Goal: Task Accomplishment & Management: Use online tool/utility

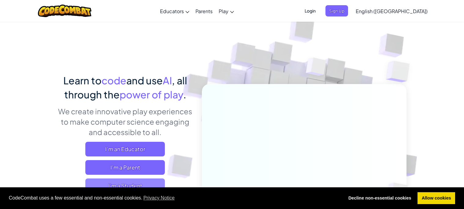
click at [132, 183] on span "I'm a Student" at bounding box center [125, 186] width 80 height 15
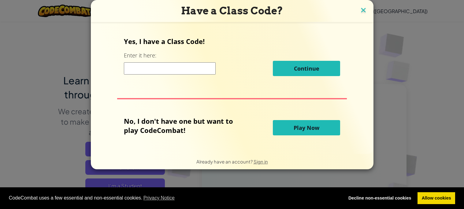
click at [362, 9] on img at bounding box center [364, 10] width 8 height 9
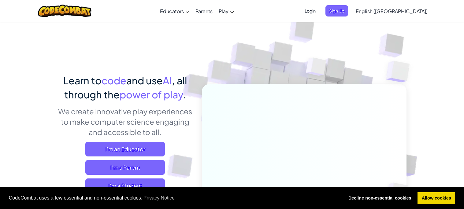
click at [320, 12] on span "Login" at bounding box center [310, 10] width 18 height 11
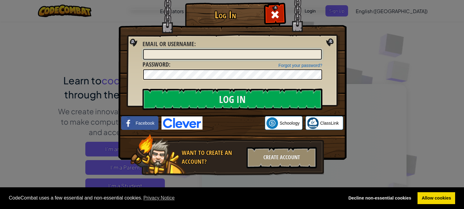
click at [231, 54] on input "Email or Username :" at bounding box center [232, 54] width 179 height 10
type input "[PERSON_NAME][EMAIL_ADDRESS][PERSON_NAME][DOMAIN_NAME]"
click at [143, 89] on input "Log In" at bounding box center [233, 99] width 180 height 21
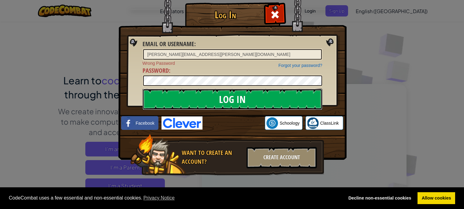
click at [222, 92] on input "Log In" at bounding box center [233, 99] width 180 height 21
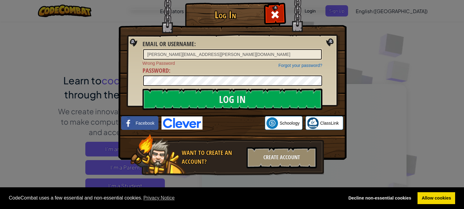
click at [229, 85] on div at bounding box center [233, 81] width 180 height 12
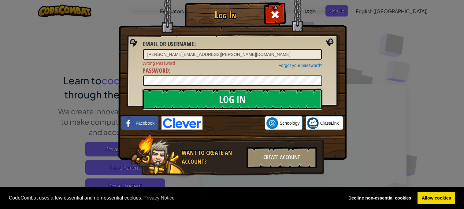
click at [242, 94] on input "Log In" at bounding box center [233, 99] width 180 height 21
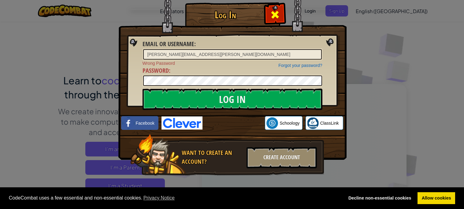
click at [268, 13] on div at bounding box center [274, 13] width 19 height 19
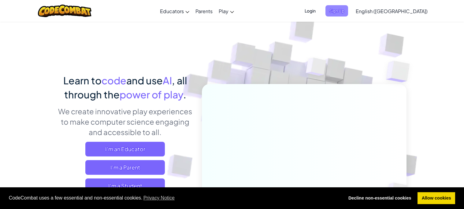
click at [348, 11] on span "Sign Up" at bounding box center [337, 10] width 23 height 11
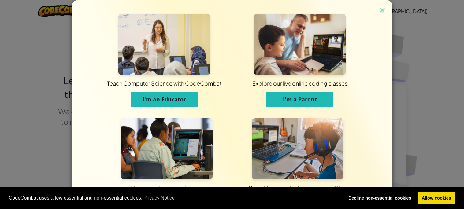
scroll to position [33, 0]
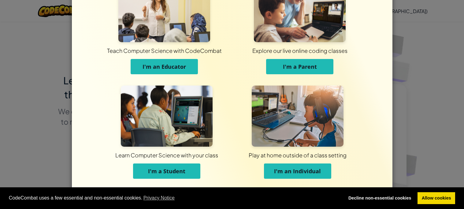
click at [191, 171] on button "I'm a Student" at bounding box center [166, 171] width 67 height 15
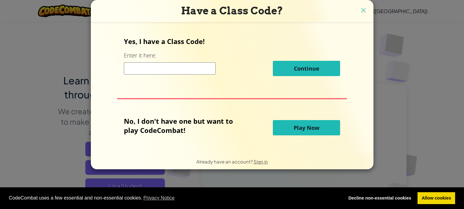
scroll to position [0, 0]
click at [134, 74] on input at bounding box center [170, 68] width 92 height 12
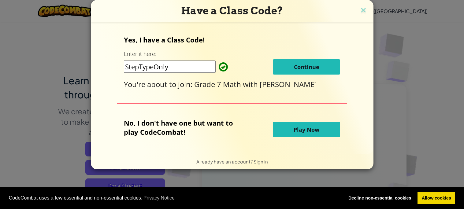
type input "StepTypeOnly"
click at [306, 65] on span "Continue" at bounding box center [306, 66] width 25 height 7
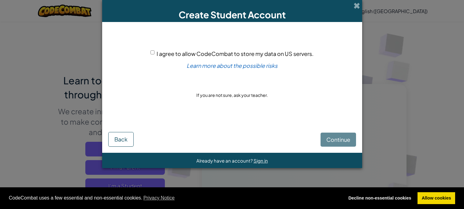
click at [323, 140] on div "Continue Back" at bounding box center [232, 133] width 248 height 27
click at [150, 50] on div "I agree to allow CodeCombat to store my data on US servers. Learn more about th…" at bounding box center [232, 74] width 248 height 92
click at [153, 52] on input "I agree to allow CodeCombat to store my data on US servers." at bounding box center [153, 53] width 4 height 4
checkbox input "true"
click at [334, 141] on span "Continue" at bounding box center [339, 139] width 24 height 7
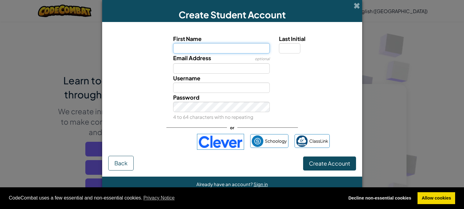
click at [209, 49] on input "First Name" at bounding box center [221, 48] width 97 height 10
type input "[PERSON_NAME]"
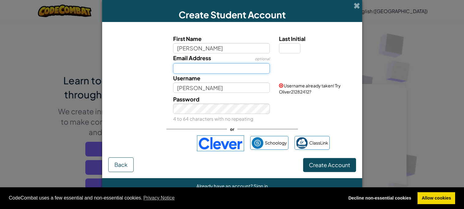
click at [217, 66] on input "Email Address" at bounding box center [221, 68] width 97 height 10
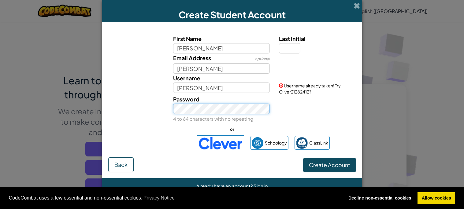
click at [303, 158] on button "Create Account" at bounding box center [329, 165] width 53 height 14
click at [279, 81] on div "Username already taken! Try Oliver21282412?" at bounding box center [317, 84] width 85 height 21
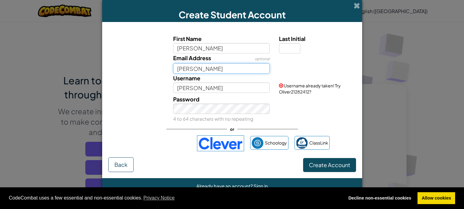
click at [241, 67] on input "[PERSON_NAME]" at bounding box center [221, 68] width 97 height 10
type input "w"
click at [204, 70] on input "Email Address" at bounding box center [221, 68] width 97 height 10
type input "[PERSON_NAME][EMAIL_ADDRESS][PERSON_NAME][DOMAIN_NAME]"
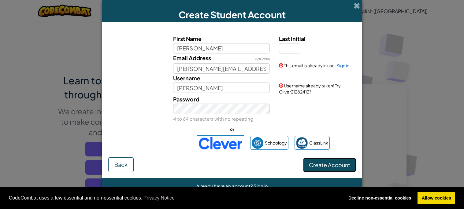
click at [315, 168] on span "Create Account" at bounding box center [329, 165] width 41 height 7
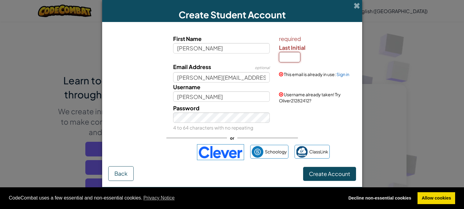
click at [292, 52] on input "Last Initial" at bounding box center [289, 57] width 21 height 10
type input "O"
type input "[PERSON_NAME]"
click at [338, 172] on span "Create Account" at bounding box center [329, 174] width 41 height 7
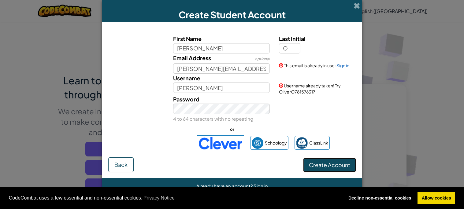
click at [335, 166] on button "Create Account" at bounding box center [329, 165] width 53 height 14
click at [334, 167] on button "Create Account" at bounding box center [329, 165] width 53 height 14
click at [331, 168] on button "Create Account" at bounding box center [329, 165] width 53 height 14
click at [357, 5] on span at bounding box center [357, 5] width 6 height 6
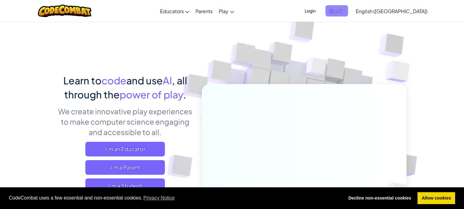
click at [348, 8] on span "Sign Up" at bounding box center [337, 10] width 23 height 11
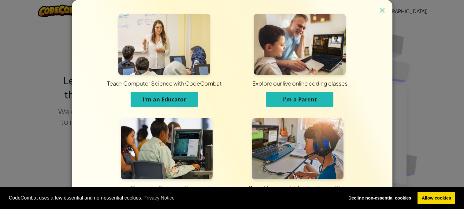
scroll to position [33, 0]
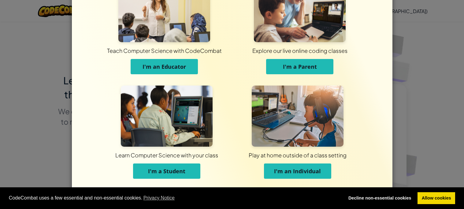
click at [171, 173] on span "I'm a Student" at bounding box center [166, 171] width 37 height 7
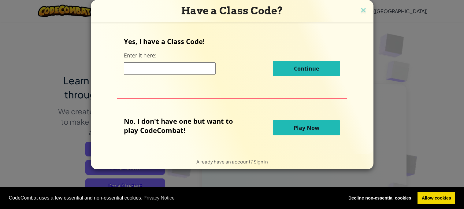
scroll to position [0, 0]
click at [313, 131] on span "Play Now" at bounding box center [307, 127] width 26 height 7
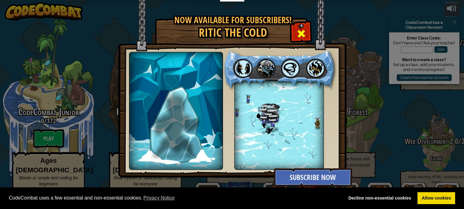
click at [297, 39] on span at bounding box center [302, 34] width 10 height 10
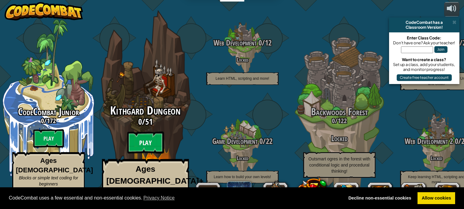
click at [133, 137] on btn "Play" at bounding box center [145, 143] width 37 height 22
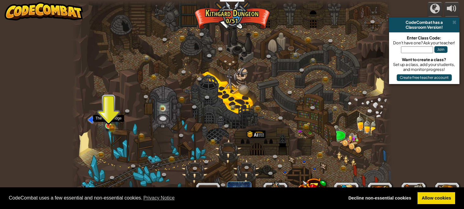
click at [105, 123] on img at bounding box center [109, 117] width 8 height 17
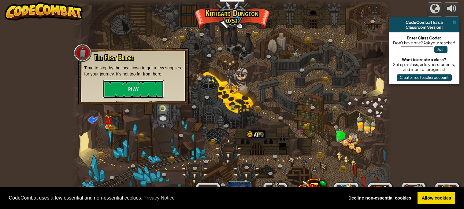
click at [122, 84] on button "Play" at bounding box center [133, 89] width 61 height 18
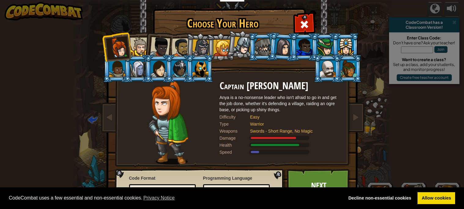
click at [311, 186] on link "Next" at bounding box center [319, 186] width 64 height 34
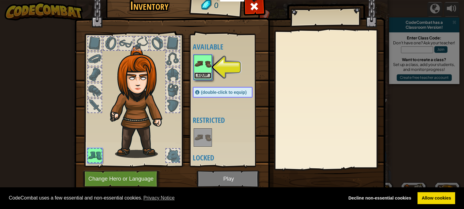
click at [200, 74] on button "Equip" at bounding box center [202, 76] width 17 height 6
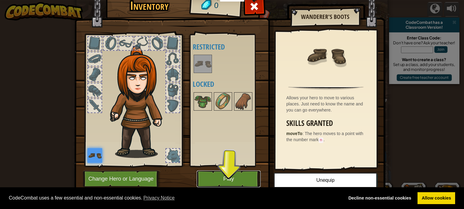
click at [239, 176] on button "Play" at bounding box center [229, 179] width 64 height 17
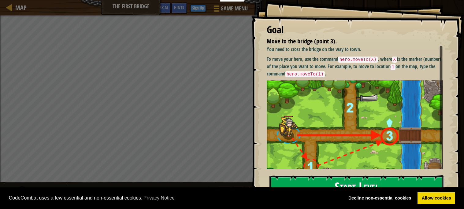
click at [313, 177] on button "Start Level" at bounding box center [357, 188] width 174 height 24
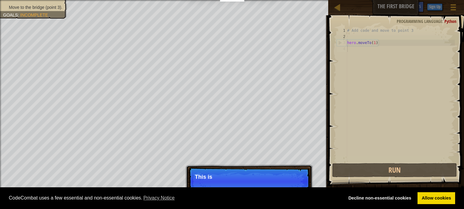
click at [366, 56] on div "# Add code and move to point 3 hero . moveTo ( 1 )" at bounding box center [400, 101] width 109 height 147
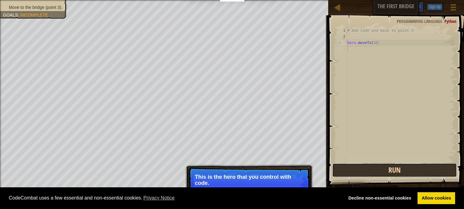
click at [380, 171] on button "Run" at bounding box center [394, 170] width 125 height 14
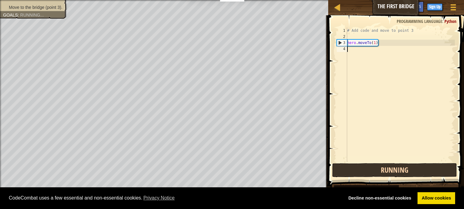
scroll to position [3, 0]
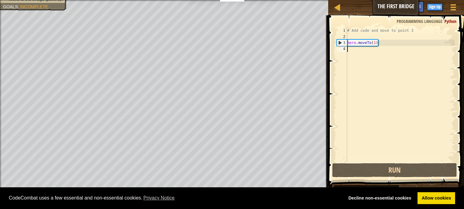
click at [359, 52] on div "# Add code and move to point 3 hero . moveTo ( 1 )" at bounding box center [400, 101] width 109 height 147
click at [358, 48] on div "# Add code and move to point 3 hero . moveTo ( 1 )" at bounding box center [400, 101] width 109 height 147
click at [359, 49] on div "# Add code and move to point 3 hero . moveTo ( 1 )" at bounding box center [400, 101] width 109 height 147
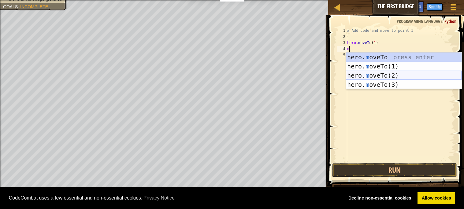
click at [362, 76] on div "hero. m oveTo press enter hero. m oveTo(1) press enter hero. m oveTo(2) press e…" at bounding box center [404, 80] width 116 height 55
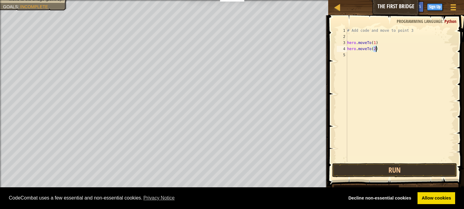
scroll to position [3, 2]
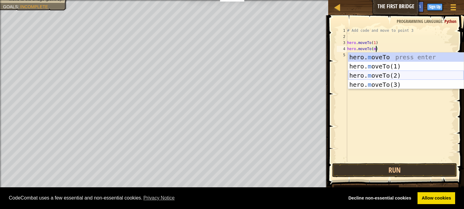
click at [386, 73] on div "hero. m oveTo press enter hero. m oveTo(1) press enter hero. m oveTo(2) press e…" at bounding box center [406, 80] width 116 height 55
type textarea "hero.moveTo(2)"
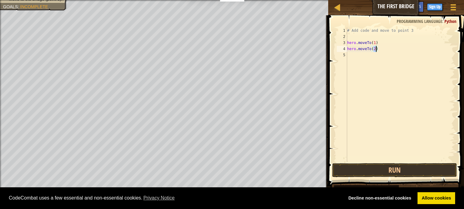
click at [352, 58] on div "# Add code and move to point 3 hero . moveTo ( 1 ) hero . moveTo ( 2 )" at bounding box center [400, 101] width 109 height 147
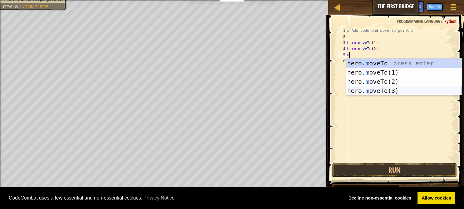
click at [371, 92] on div "hero. m oveTo press enter hero. m oveTo(1) press enter hero. m oveTo(2) press e…" at bounding box center [404, 86] width 116 height 55
type textarea "hero.moveTo(3)"
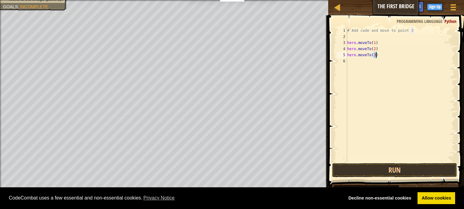
click at [369, 62] on div "# Add code and move to point 3 hero . moveTo ( 1 ) hero . moveTo ( 2 ) hero . m…" at bounding box center [400, 101] width 109 height 147
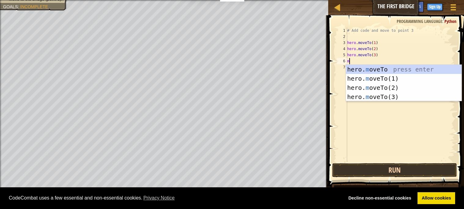
type textarea "m"
click at [391, 169] on button "Run" at bounding box center [394, 170] width 125 height 14
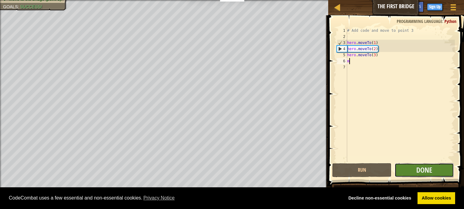
click at [401, 168] on button "Done" at bounding box center [424, 170] width 59 height 14
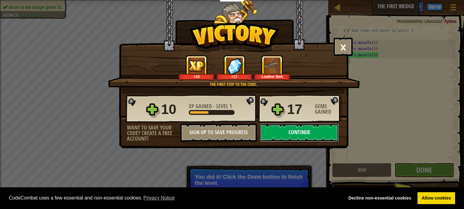
click at [283, 142] on button "Continue" at bounding box center [299, 133] width 79 height 18
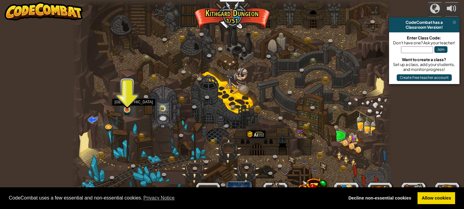
click at [126, 107] on img at bounding box center [127, 101] width 8 height 18
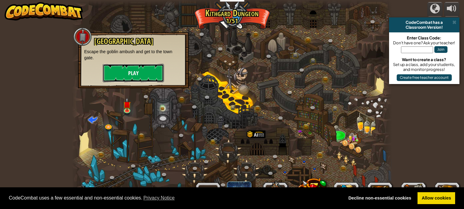
click at [112, 74] on button "Play" at bounding box center [133, 73] width 61 height 18
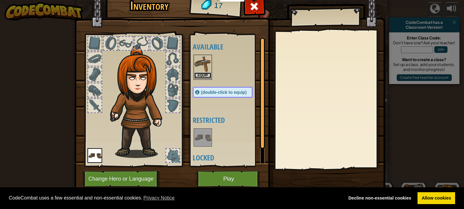
click at [202, 76] on button "Equip" at bounding box center [202, 76] width 17 height 6
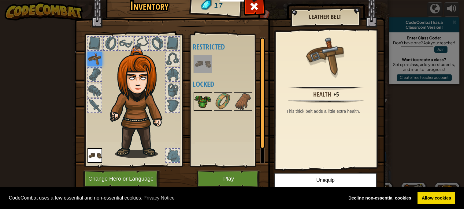
click at [203, 107] on img at bounding box center [202, 101] width 17 height 17
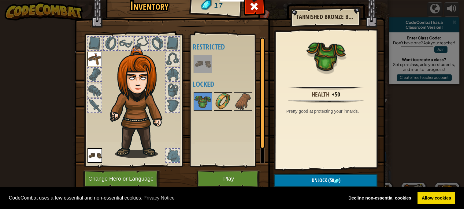
click at [223, 103] on img at bounding box center [223, 101] width 17 height 17
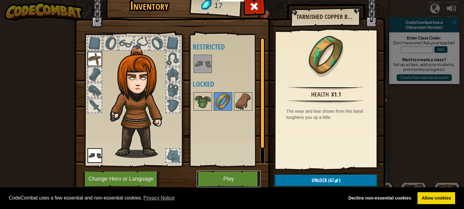
click at [210, 184] on button "Play" at bounding box center [229, 179] width 64 height 17
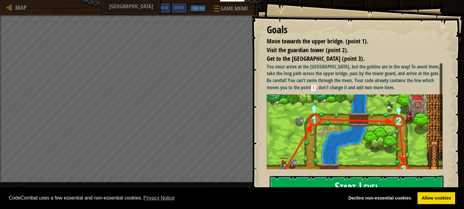
click at [328, 179] on button "Start Level" at bounding box center [357, 188] width 174 height 24
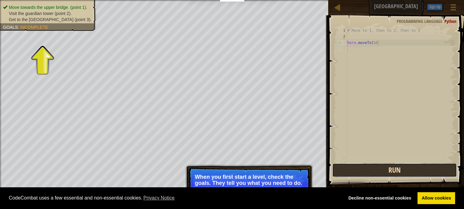
click at [425, 173] on button "Run" at bounding box center [394, 170] width 125 height 14
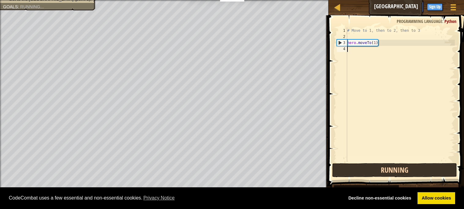
scroll to position [3, 0]
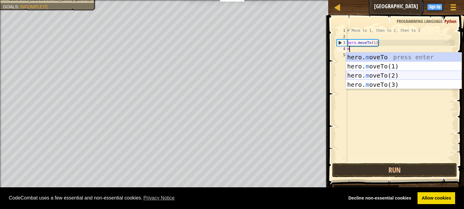
click at [378, 73] on div "hero. m oveTo press enter hero. m oveTo(1) press enter hero. m oveTo(2) press e…" at bounding box center [404, 80] width 116 height 55
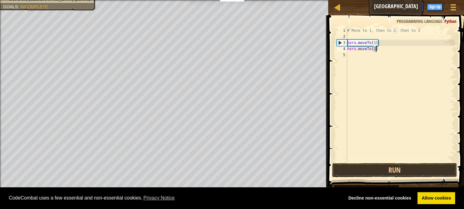
type textarea "hero.moveTo(2)"
click at [365, 56] on div "# Move to 1, then to 2, then to 3 hero . moveTo ( 1 ) hero . moveTo ( 2 )" at bounding box center [400, 101] width 109 height 147
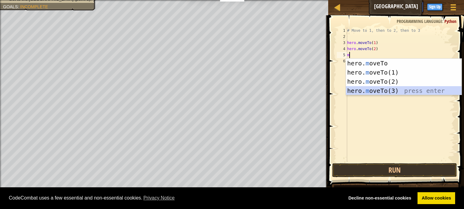
click at [376, 92] on div "hero. m oveTo press enter hero. m oveTo(1) press enter hero. m oveTo(2) press e…" at bounding box center [404, 86] width 116 height 55
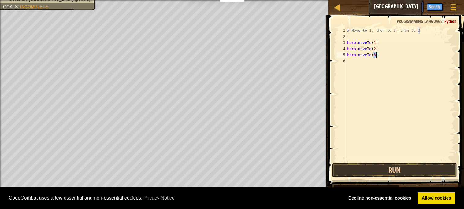
type textarea "hero.moveTo(3)"
click at [410, 173] on button "Run" at bounding box center [394, 170] width 125 height 14
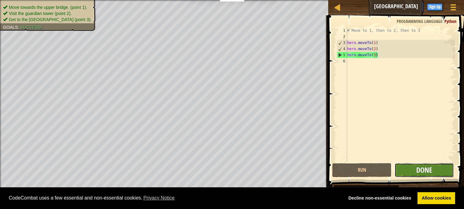
click at [422, 171] on span "Done" at bounding box center [425, 170] width 16 height 10
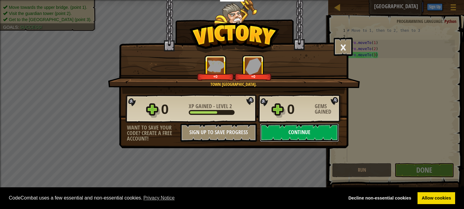
click at [301, 142] on button "Continue" at bounding box center [299, 133] width 79 height 18
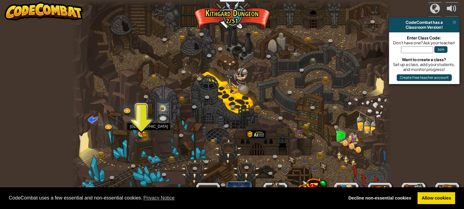
click at [141, 126] on img at bounding box center [141, 126] width 5 height 5
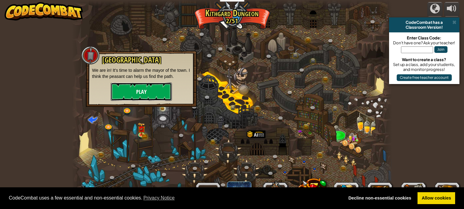
click at [138, 92] on button "Play" at bounding box center [141, 92] width 61 height 18
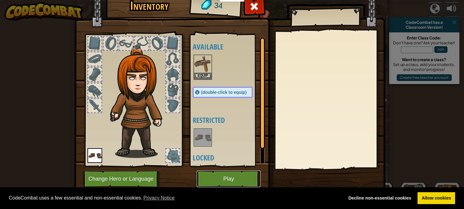
click at [251, 181] on button "Play" at bounding box center [229, 179] width 64 height 17
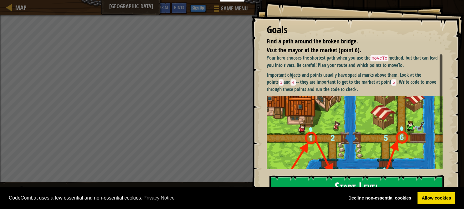
click at [280, 179] on button "Start Level" at bounding box center [357, 188] width 174 height 24
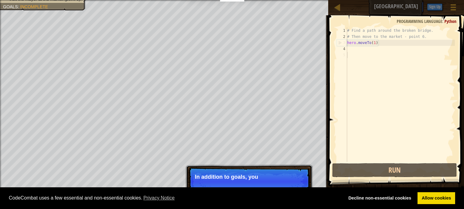
click at [354, 49] on div "# Find a path around the broken bridge. # Then move to the market - point 6. he…" at bounding box center [400, 101] width 109 height 147
click at [351, 51] on div "# Find a path around the broken bridge. # Then move to the market - point 6. he…" at bounding box center [400, 101] width 109 height 147
click at [355, 49] on div "# Find a path around the broken bridge. # Then move to the market - point 6. he…" at bounding box center [400, 101] width 109 height 147
click at [398, 43] on div "# Find a path around the broken bridge. # Then move to the market - point 6. he…" at bounding box center [400, 101] width 109 height 147
type textarea "hero.moveTo(1)"
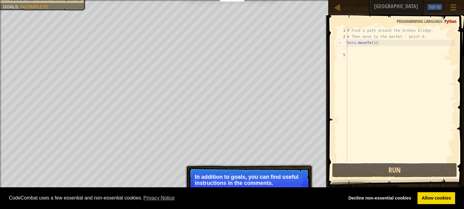
click at [350, 49] on div "# Find a path around the broken bridge. # Then move to the market - point 6. he…" at bounding box center [400, 101] width 109 height 147
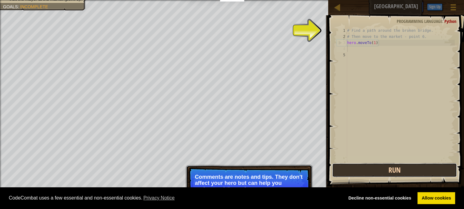
click at [423, 168] on button "Run" at bounding box center [394, 170] width 125 height 14
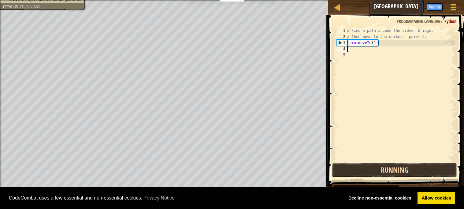
scroll to position [3, 0]
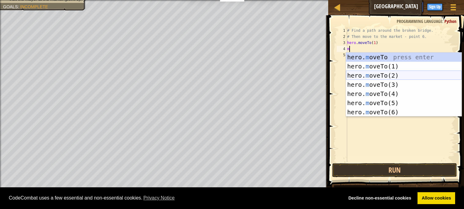
click at [375, 76] on div "hero. m oveTo press enter hero. m oveTo(1) press enter hero. m oveTo(2) press e…" at bounding box center [404, 94] width 116 height 83
type textarea "hero.moveTo(2)"
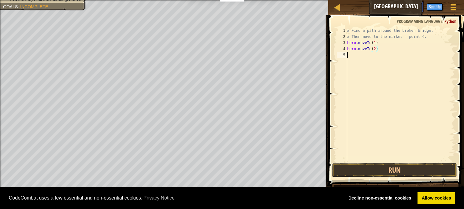
click at [370, 56] on div "# Find a path around the broken bridge. # Then move to the market - point 6. he…" at bounding box center [400, 101] width 109 height 147
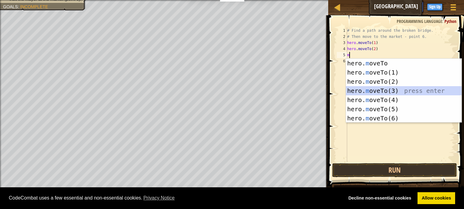
click at [375, 88] on div "hero. m oveTo press enter hero. m oveTo(1) press enter hero. m oveTo(2) press e…" at bounding box center [404, 100] width 116 height 83
type textarea "hero.moveTo(3)"
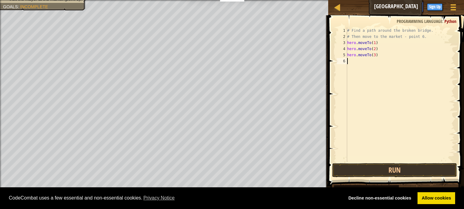
click at [361, 62] on div "# Find a path around the broken bridge. # Then move to the market - point 6. he…" at bounding box center [400, 101] width 109 height 147
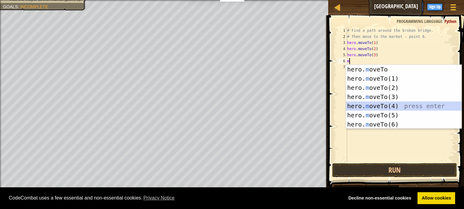
click at [367, 109] on div "hero. m oveTo press enter hero. m oveTo(1) press enter hero. m oveTo(2) press e…" at bounding box center [404, 106] width 116 height 83
type textarea "hero.moveTo(4)"
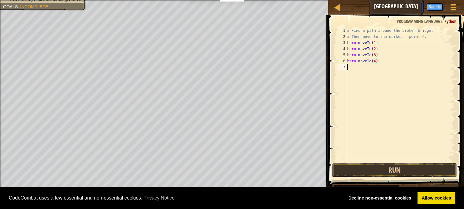
click at [354, 68] on div "# Find a path around the broken bridge. # Then move to the market - point 6. he…" at bounding box center [400, 101] width 109 height 147
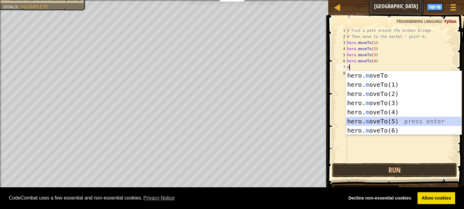
click at [364, 119] on div "hero. m oveTo press enter hero. m oveTo(1) press enter hero. m oveTo(2) press e…" at bounding box center [404, 112] width 116 height 83
type textarea "hero.moveTo(5)"
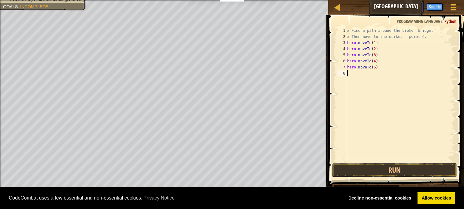
click at [350, 73] on div "# Find a path around the broken bridge. # Then move to the market - point 6. he…" at bounding box center [400, 101] width 109 height 147
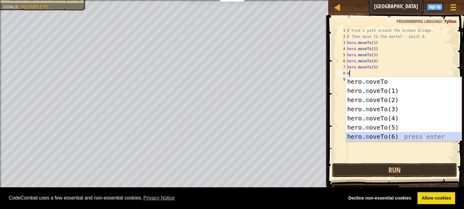
click at [390, 135] on div "hero. m oveTo press enter hero. m oveTo(1) press enter hero. m oveTo(2) press e…" at bounding box center [404, 118] width 116 height 83
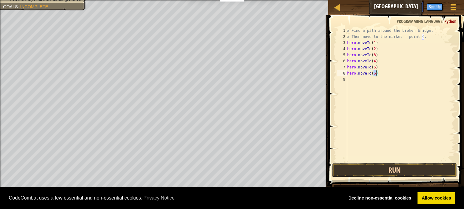
type textarea "hero.moveTo(6)"
click at [393, 170] on button "Run" at bounding box center [394, 170] width 125 height 14
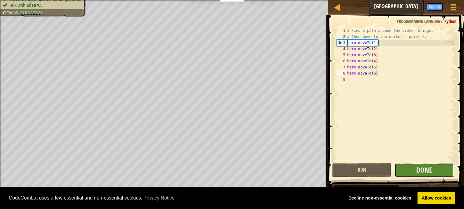
click at [424, 177] on button "Done" at bounding box center [424, 170] width 59 height 14
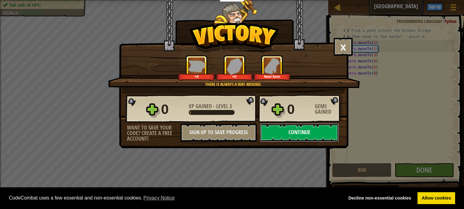
click at [310, 142] on button "Continue" at bounding box center [299, 133] width 79 height 18
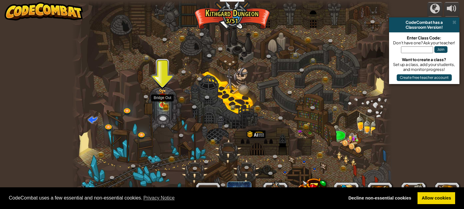
click at [165, 93] on img at bounding box center [163, 97] width 8 height 17
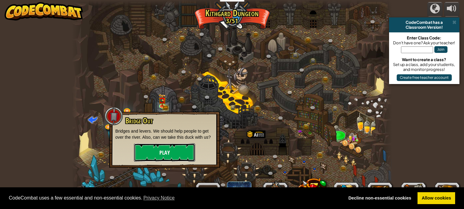
click at [160, 154] on button "Play" at bounding box center [164, 153] width 61 height 18
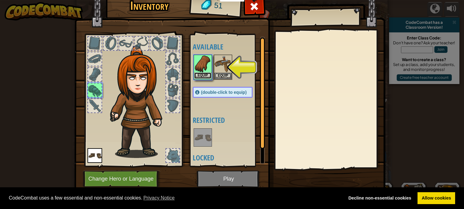
click at [196, 77] on button "Equip" at bounding box center [202, 76] width 17 height 6
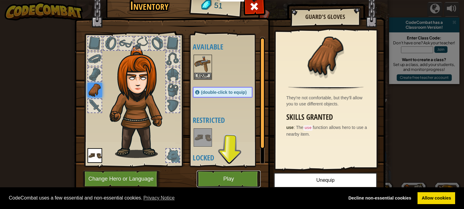
click at [216, 177] on button "Play" at bounding box center [229, 179] width 64 height 17
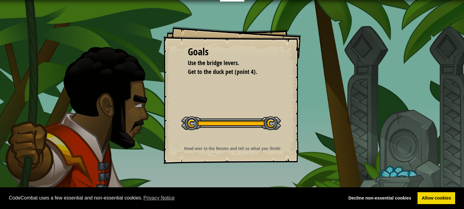
click at [247, 91] on div "Goals Use the bridge levers. Get to the duck pet (point 4). Start Level Error l…" at bounding box center [232, 95] width 138 height 138
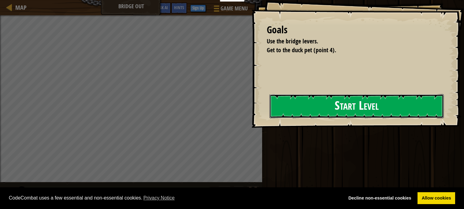
click at [275, 110] on button "Start Level" at bounding box center [357, 106] width 174 height 24
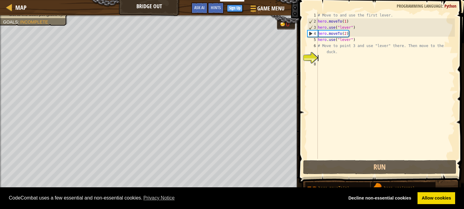
click at [320, 54] on div "# Move to and use the first lever. hero . moveTo ( 1 ) hero . use ( "lever" ) h…" at bounding box center [386, 91] width 138 height 159
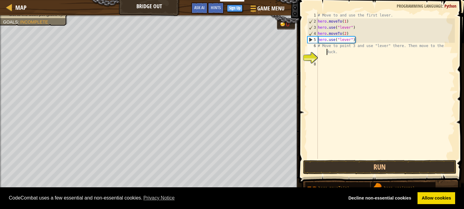
type textarea "# Move to point 3 and use "lever" there. Then move to the duck."
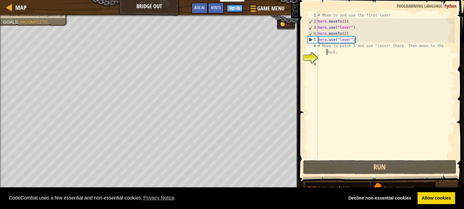
click at [328, 64] on div "# Move to and use the first lever. hero . moveTo ( 1 ) hero . use ( "lever" ) h…" at bounding box center [386, 91] width 138 height 159
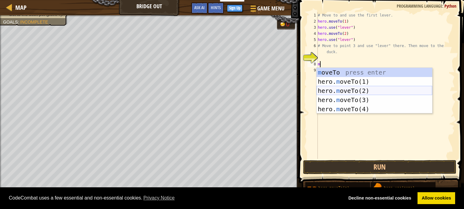
click at [345, 87] on div "m oveTo press enter hero. m oveTo(1) press enter hero. m oveTo(2) press enter h…" at bounding box center [375, 100] width 116 height 64
type textarea "hero.moveTo(2)"
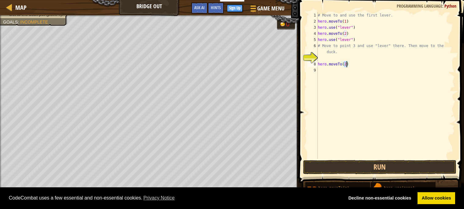
click at [336, 73] on div "# Move to and use the first lever. hero . moveTo ( 1 ) hero . use ( "lever" ) h…" at bounding box center [386, 91] width 138 height 159
type textarea "n"
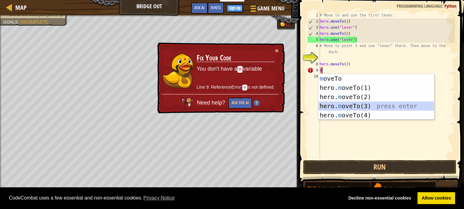
click at [345, 106] on div "m oveTo press enter hero. m oveTo(1) press enter hero. m oveTo(2) press enter h…" at bounding box center [377, 106] width 116 height 64
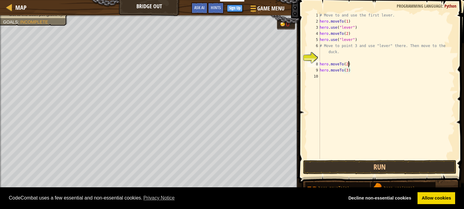
click at [349, 66] on div "# Move to and use the first lever. hero . moveTo ( 1 ) hero . use ( "lever" ) h…" at bounding box center [387, 91] width 137 height 159
type textarea "hero.moveTo(2)"
drag, startPoint x: 353, startPoint y: 65, endPoint x: 311, endPoint y: 64, distance: 41.9
click at [311, 64] on div "hero.moveTo(2) 1 2 3 4 5 6 7 8 9 10 # Move to and use the first lever. hero . m…" at bounding box center [380, 85] width 149 height 147
click at [335, 64] on div "# Move to and use the first lever. hero . moveTo ( 1 ) hero . use ( "lever" ) h…" at bounding box center [387, 91] width 137 height 159
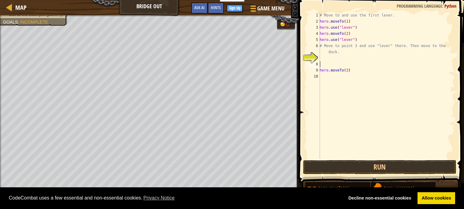
click at [334, 65] on div "# Move to and use the first lever. hero . moveTo ( 1 ) hero . use ( "lever" ) h…" at bounding box center [387, 91] width 137 height 159
click at [324, 65] on div "# Move to and use the first lever. hero . moveTo ( 1 ) hero . use ( "lever" ) h…" at bounding box center [387, 91] width 137 height 159
click at [322, 64] on div "# Move to and use the first lever. hero . moveTo ( 1 ) hero . use ( "lever" ) h…" at bounding box center [387, 91] width 137 height 159
click at [350, 72] on div "# Move to and use the first lever. hero . moveTo ( 1 ) hero . use ( "lever" ) h…" at bounding box center [387, 91] width 137 height 159
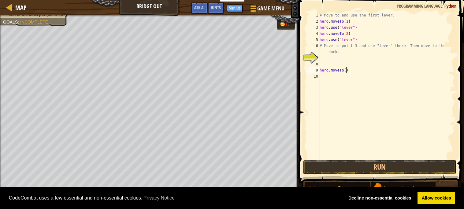
scroll to position [2, 2]
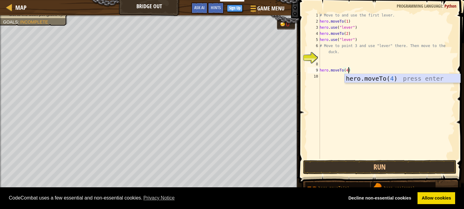
click at [349, 79] on div "hero.moveTo( 4 ) press enter" at bounding box center [403, 88] width 116 height 28
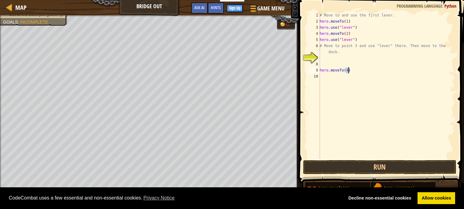
click at [320, 64] on div "8" at bounding box center [314, 64] width 13 height 6
type textarea "hero.moveTo(4)"
click at [362, 39] on div "# Move to and use the first lever. hero . moveTo ( 1 ) hero . use ( "lever" ) h…" at bounding box center [387, 91] width 137 height 159
type textarea "# Move to point 3 and use "lever" there. Then move to the duck."
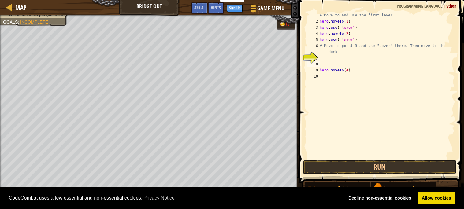
click at [321, 63] on div "# Move to and use the first lever. hero . moveTo ( 1 ) hero . use ( "lever" ) h…" at bounding box center [387, 91] width 137 height 159
click at [335, 77] on div "# Move to and use the first lever. hero . moveTo ( 1 ) hero . use ( "lever" ) h…" at bounding box center [387, 91] width 137 height 159
click at [328, 75] on div "# Move to and use the first lever. hero . moveTo ( 1 ) hero . use ( "lever" ) h…" at bounding box center [387, 91] width 137 height 159
click at [352, 70] on div "# Move to and use the first lever. hero . moveTo ( 1 ) hero . use ( "lever" ) h…" at bounding box center [387, 91] width 137 height 159
type textarea "hero.moveTo(4)"
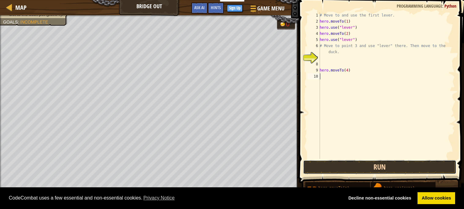
click at [380, 171] on button "Run" at bounding box center [379, 167] width 153 height 14
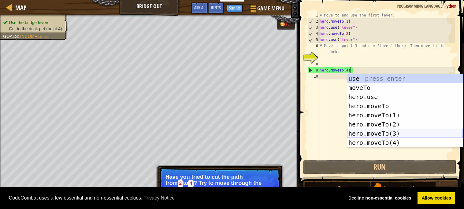
click at [412, 130] on div "use press enter moveTo press enter hero.use press enter hero.moveTo press enter…" at bounding box center [405, 120] width 116 height 92
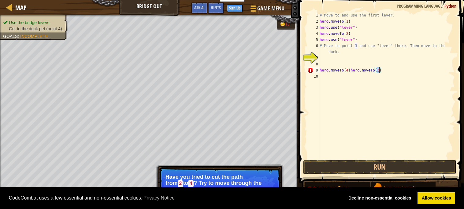
click at [349, 72] on div "# Move to and use the first lever. hero . moveTo ( 1 ) hero . use ( "lever" ) h…" at bounding box center [387, 91] width 137 height 159
type textarea "hero.moveTo(3)"
click at [331, 75] on div "# Move to and use the first lever. hero . moveTo ( 1 ) hero . use ( "lever" ) h…" at bounding box center [387, 91] width 137 height 159
click at [333, 77] on div "# Move to and use the first lever. hero . moveTo ( 1 ) hero . use ( "lever" ) h…" at bounding box center [387, 91] width 137 height 159
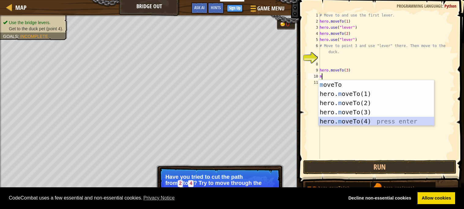
click at [340, 120] on div "m oveTo press enter hero. m oveTo(1) press enter hero. m oveTo(2) press enter h…" at bounding box center [377, 112] width 116 height 64
type textarea "hero.moveTo(4)"
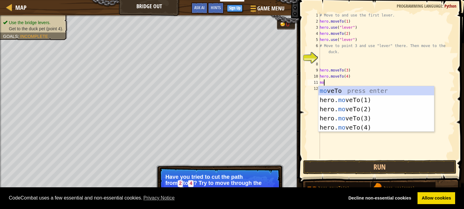
type textarea "m"
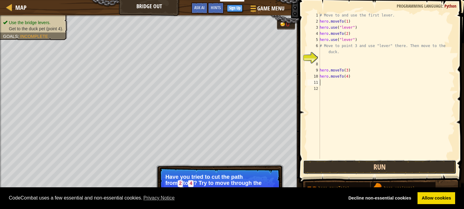
click at [369, 167] on button "Run" at bounding box center [379, 167] width 153 height 14
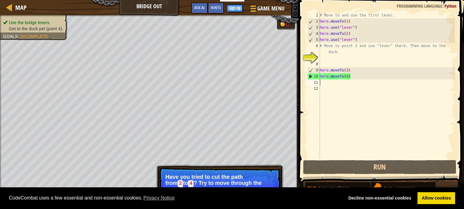
click at [352, 76] on div "# Move to and use the first lever. hero . moveTo ( 1 ) hero . use ( "lever" ) h…" at bounding box center [387, 91] width 137 height 159
type textarea "hero.moveTo(4)"
drag, startPoint x: 352, startPoint y: 76, endPoint x: 318, endPoint y: 77, distance: 34.3
click at [318, 77] on div "hero.moveTo(4) 1 2 3 4 5 6 7 8 9 10 11 12 # Move to and use the first lever. he…" at bounding box center [380, 85] width 149 height 147
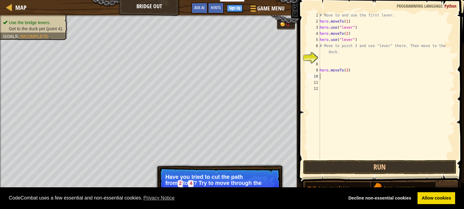
click at [332, 77] on div "# Move to and use the first lever. hero . moveTo ( 1 ) hero . use ( "lever" ) h…" at bounding box center [387, 91] width 137 height 159
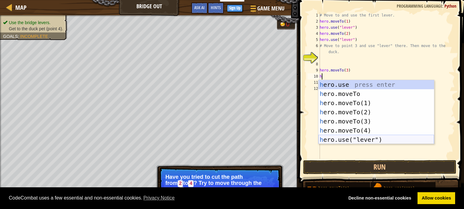
click at [349, 138] on div "h ero.use press enter h ero.moveTo press enter h ero.moveTo(1) press enter h er…" at bounding box center [377, 121] width 116 height 83
type textarea "hero.use("lever")"
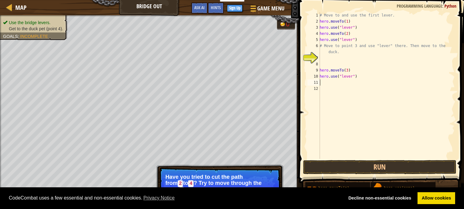
click at [323, 83] on div "# Move to and use the first lever. hero . moveTo ( 1 ) hero . use ( "lever" ) h…" at bounding box center [387, 91] width 137 height 159
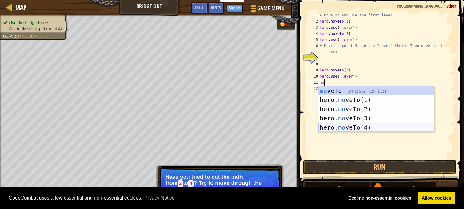
click at [331, 126] on div "mo veTo press enter hero. mo veTo(1) press enter hero. mo veTo(2) press enter h…" at bounding box center [377, 118] width 116 height 64
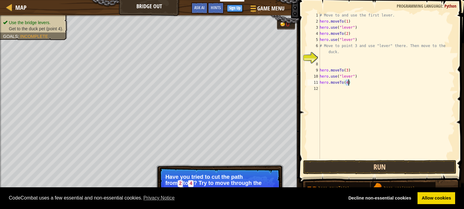
type textarea "hero.moveTo(4)"
click at [338, 170] on button "Run" at bounding box center [379, 167] width 153 height 14
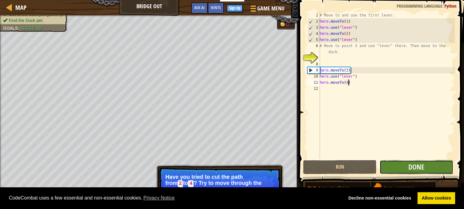
click at [395, 169] on button "Done" at bounding box center [416, 167] width 73 height 14
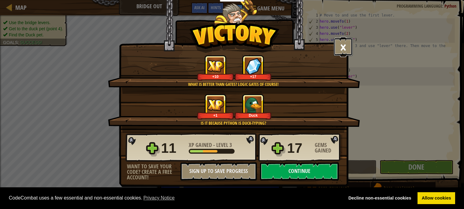
click at [346, 46] on button "×" at bounding box center [343, 47] width 19 height 18
